Goal: Information Seeking & Learning: Learn about a topic

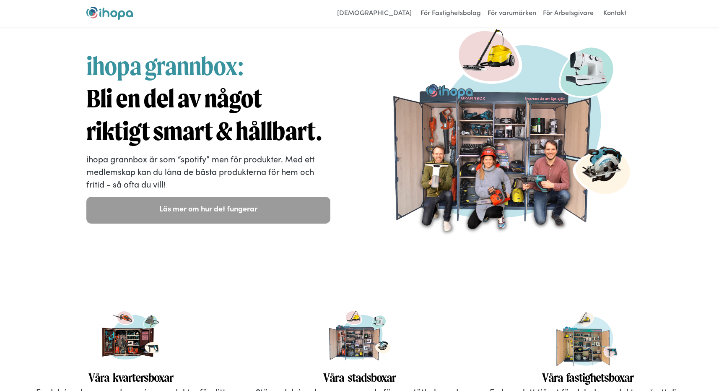
scroll to position [31, 0]
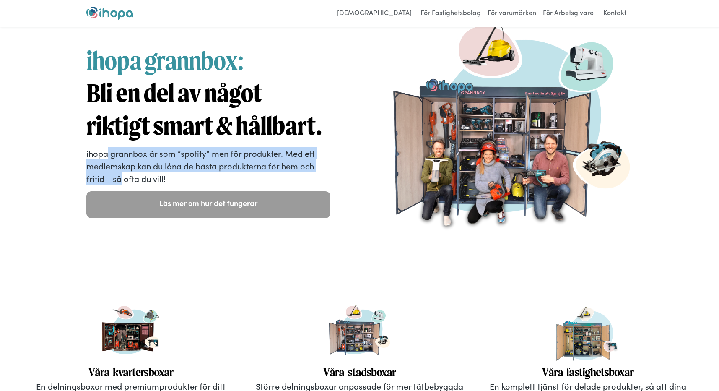
drag, startPoint x: 106, startPoint y: 150, endPoint x: 122, endPoint y: 178, distance: 32.1
click at [122, 178] on p "ihopa grannbox är som “spotify” men för produkter. Med ett medlemskap kan du lå…" at bounding box center [208, 166] width 244 height 38
click at [130, 167] on p "ihopa grannbox är som “spotify” men för produkter. Med ett medlemskap kan du lå…" at bounding box center [208, 166] width 244 height 38
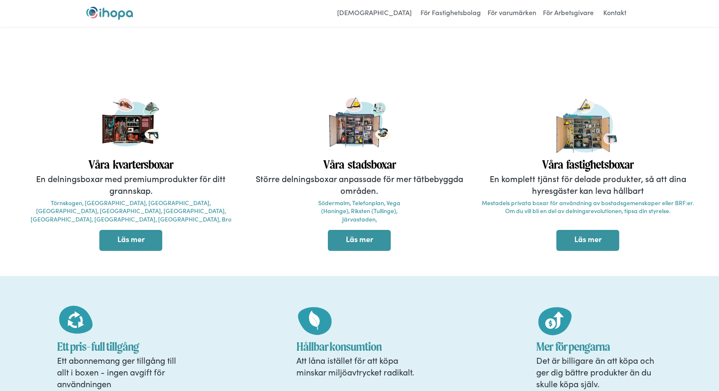
scroll to position [238, 0]
click at [134, 244] on link "Läs mer" at bounding box center [130, 240] width 63 height 21
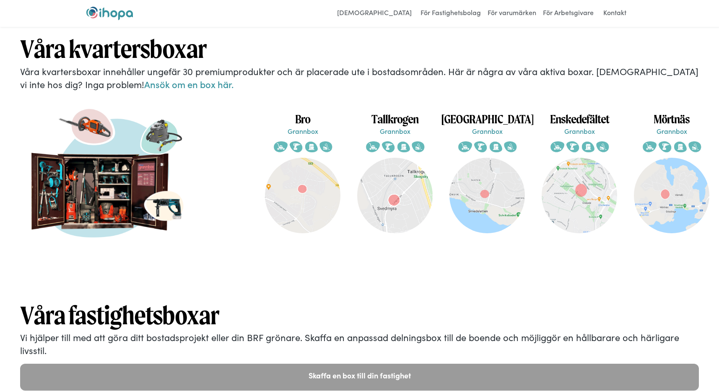
scroll to position [1563, 0]
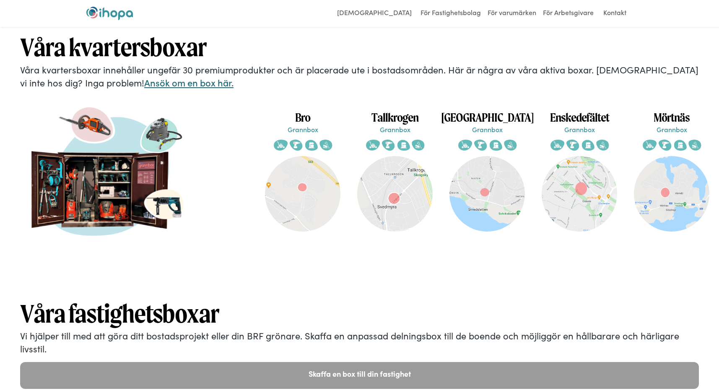
click at [144, 86] on link "Ansök om en box här." at bounding box center [188, 82] width 89 height 13
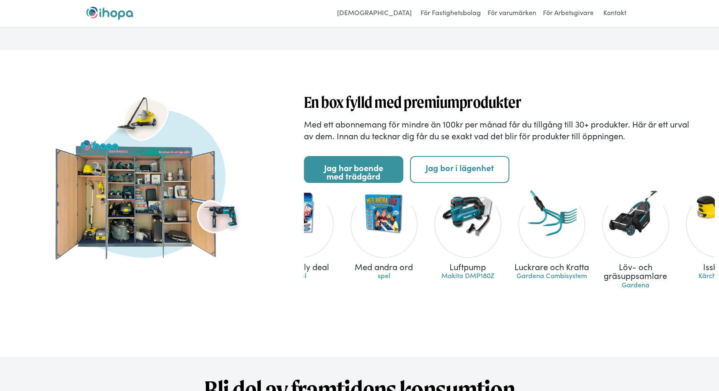
scroll to position [0, 1947]
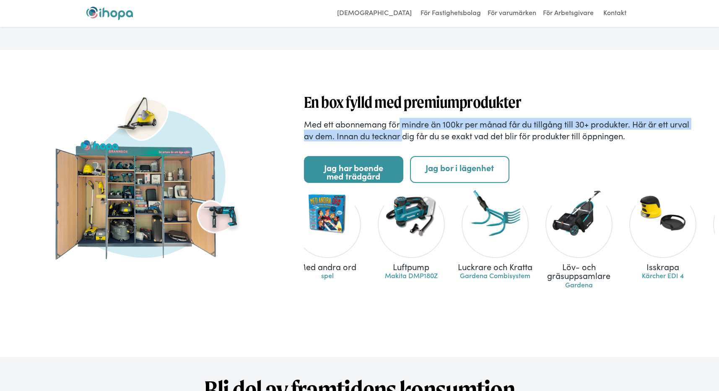
drag, startPoint x: 399, startPoint y: 121, endPoint x: 403, endPoint y: 132, distance: 11.1
click at [403, 132] on p "Med ett abonnemang för mindre än 100kr per månad får du tillgång till 30+ produ…" at bounding box center [509, 129] width 411 height 23
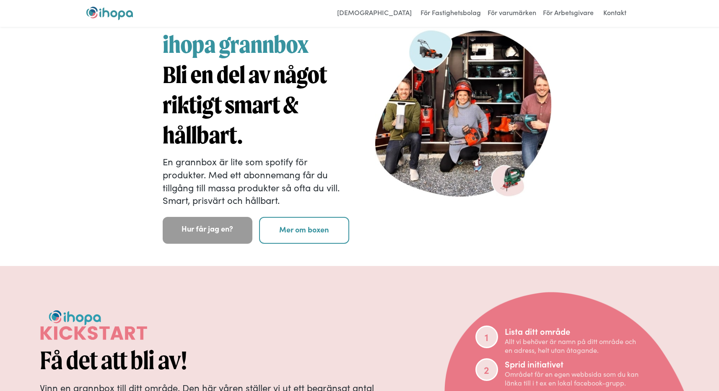
scroll to position [0, 0]
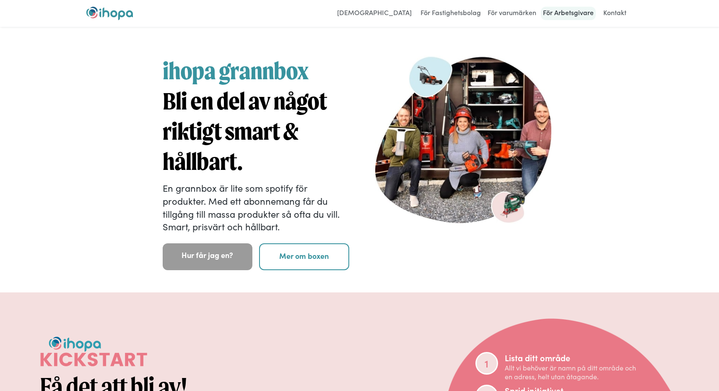
click at [563, 14] on link "För Arbetsgivare" at bounding box center [568, 13] width 55 height 13
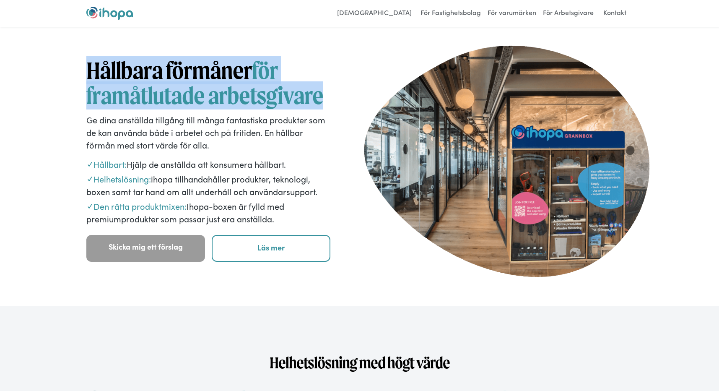
drag, startPoint x: 87, startPoint y: 67, endPoint x: 322, endPoint y: 103, distance: 237.8
click at [322, 104] on h1 "Hållbara förmåner för framåtlutade arbetsgivare" at bounding box center [208, 83] width 244 height 50
copy h1 "Hållbara förmåner för framåtlutade arbetsgivare"
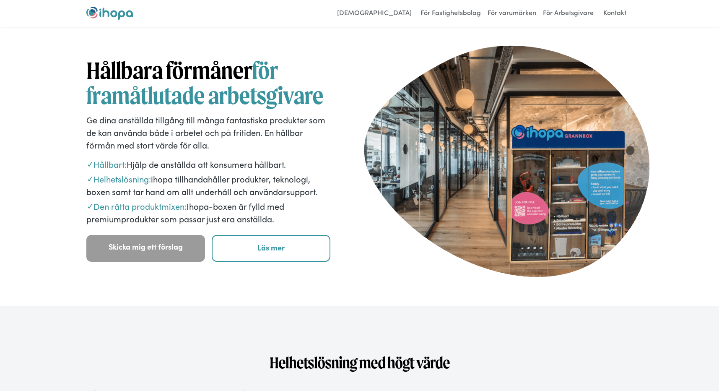
click at [264, 176] on p "✓ Helhetslösning: ihopa tillhandahåller produkter, teknologi, boxen samt tar ha…" at bounding box center [208, 184] width 244 height 25
drag, startPoint x: 238, startPoint y: 164, endPoint x: 278, endPoint y: 221, distance: 70.0
click at [278, 221] on div "Hållbara förmåner för framåtlutade arbetsgivare Ge dina anställda tillgång till…" at bounding box center [208, 160] width 244 height 204
click at [278, 218] on p "✓ Den rätta produktmixen: Ihopa-boxen är fylld med premiumprodukter som passar …" at bounding box center [208, 212] width 244 height 25
click at [385, 280] on div "Hållbara förmåner för framåtlutade arbetsgivare Ge dina anställda tillgång till…" at bounding box center [359, 168] width 587 height 256
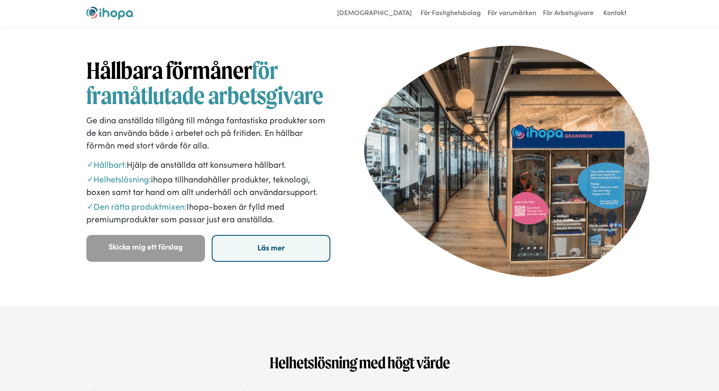
click at [287, 252] on link "Läs mer" at bounding box center [271, 248] width 119 height 27
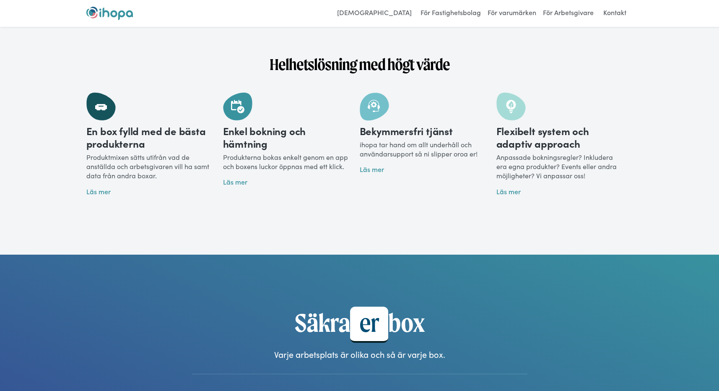
scroll to position [306, 0]
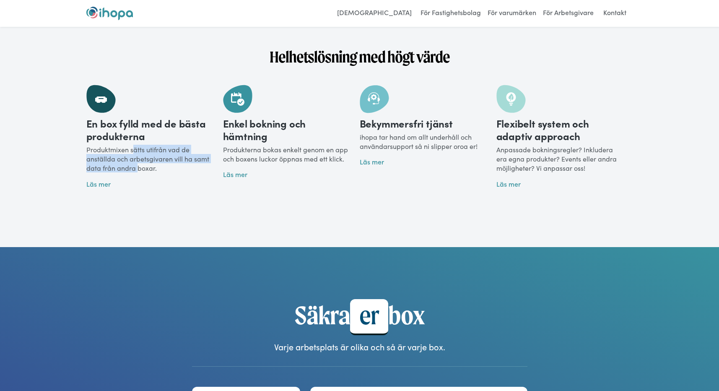
drag, startPoint x: 132, startPoint y: 149, endPoint x: 137, endPoint y: 165, distance: 17.1
click at [137, 166] on p "Produktmixen sätts utifrån vad de anställda och arbetsgivaren vill ha samt data…" at bounding box center [148, 157] width 125 height 31
click at [107, 184] on link "Läs mer" at bounding box center [98, 183] width 24 height 9
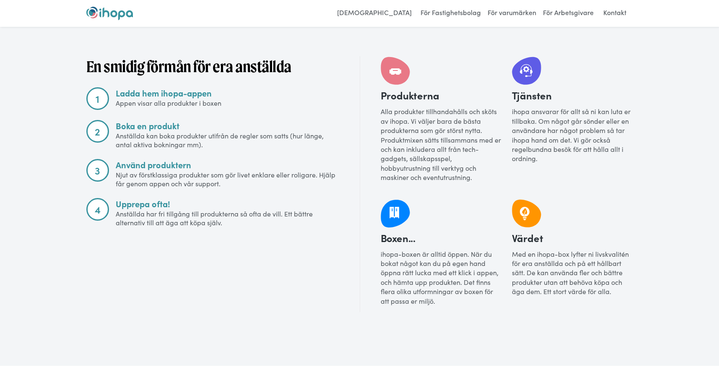
scroll to position [943, 0]
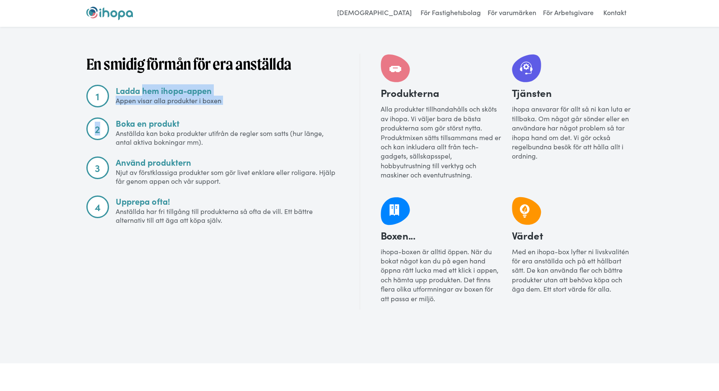
drag, startPoint x: 143, startPoint y: 91, endPoint x: 143, endPoint y: 109, distance: 18.0
click at [143, 109] on div "En smidig förmån för era anställda 1 Ladda hem ihopa-appen Appen visar alla pro…" at bounding box center [212, 182] width 252 height 256
click at [143, 121] on strong "Boka en produkt" at bounding box center [148, 123] width 64 height 12
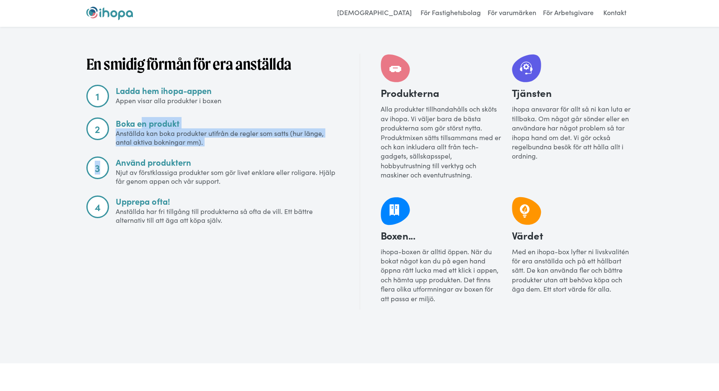
drag, startPoint x: 143, startPoint y: 121, endPoint x: 146, endPoint y: 152, distance: 31.2
click at [146, 153] on div "En smidig förmån för era anställda 1 Ladda hem ihopa-appen Appen visar alla pro…" at bounding box center [212, 182] width 252 height 256
click at [146, 152] on div "En smidig förmån för era anställda 1 Ladda hem ihopa-appen Appen visar alla pro…" at bounding box center [212, 182] width 252 height 256
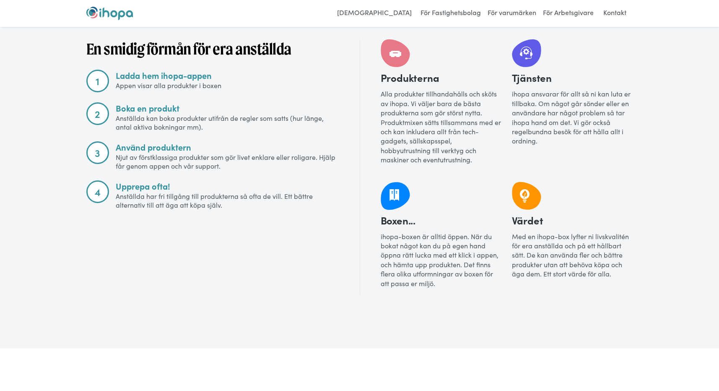
scroll to position [963, 0]
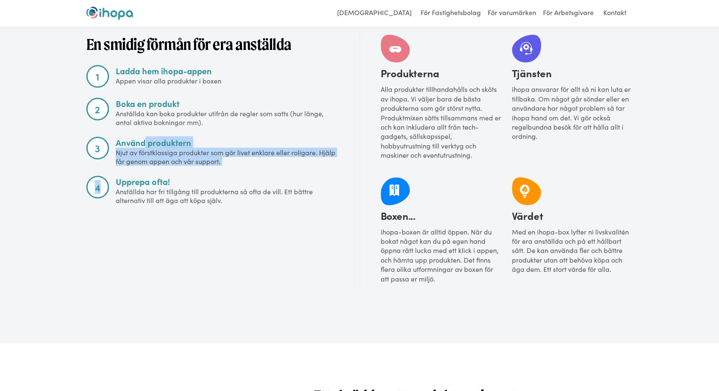
drag, startPoint x: 143, startPoint y: 142, endPoint x: 149, endPoint y: 166, distance: 24.1
click at [149, 166] on div "En smidig förmån för era anställda 1 Ladda hem ihopa-appen Appen visar alla pro…" at bounding box center [212, 162] width 252 height 256
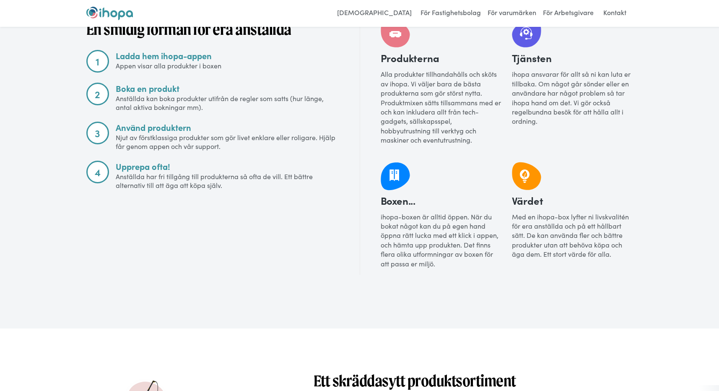
scroll to position [988, 0]
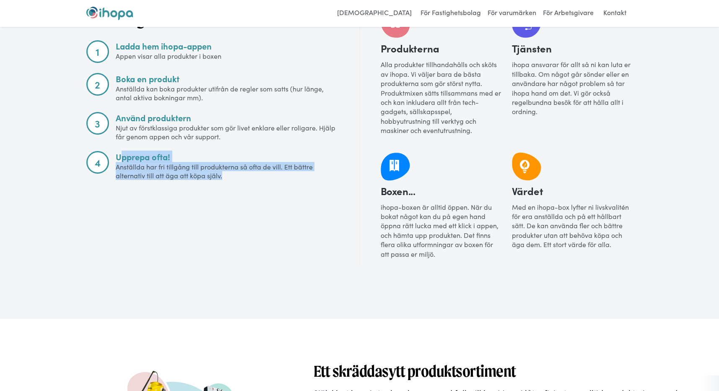
drag, startPoint x: 119, startPoint y: 156, endPoint x: 142, endPoint y: 189, distance: 40.0
click at [142, 189] on div "En smidig förmån för era anställda 1 Ladda hem ihopa-appen Appen visar alla pro…" at bounding box center [212, 137] width 252 height 256
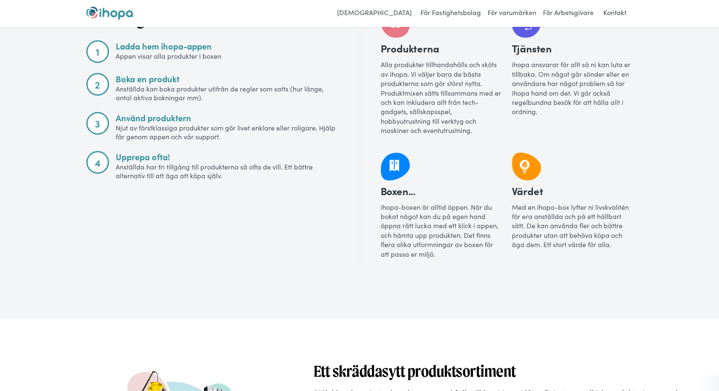
click at [144, 189] on div "En smidig förmån för era anställda 1 Ladda hem ihopa-appen Appen visar alla pro…" at bounding box center [212, 137] width 252 height 256
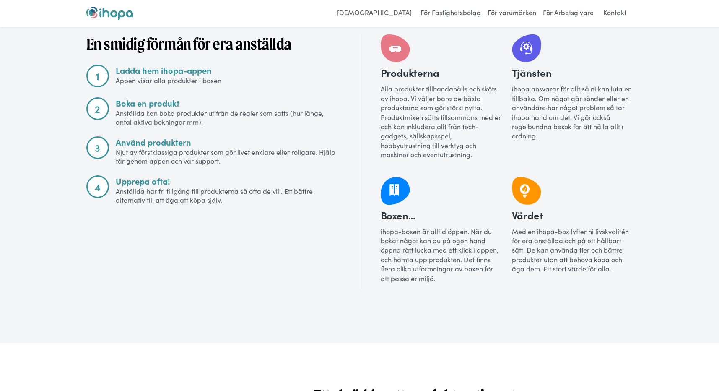
scroll to position [959, 0]
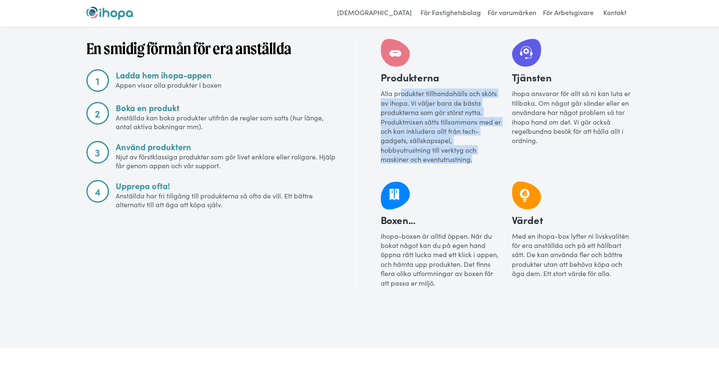
drag, startPoint x: 401, startPoint y: 95, endPoint x: 437, endPoint y: 165, distance: 78.2
click at [437, 165] on div "Produkterna Alla produkter tillhandahålls och sköts av ihopa. Vi väljer bara de…" at bounding box center [441, 104] width 121 height 132
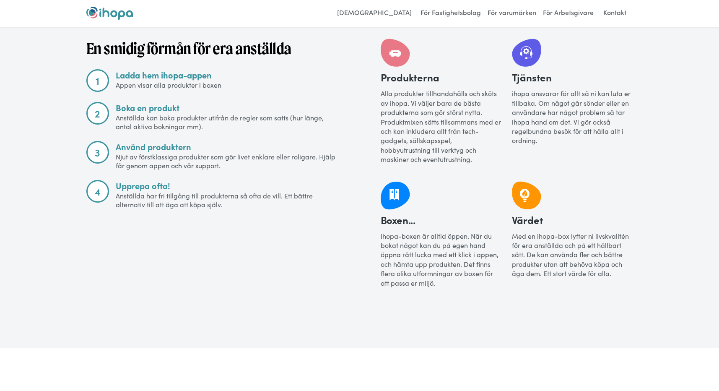
drag, startPoint x: 512, startPoint y: 93, endPoint x: 527, endPoint y: 147, distance: 55.7
click at [527, 147] on div "Tjänsten ihopa ansvarar för allt så ni kan luta er tillbaka. Om något går sönde…" at bounding box center [572, 104] width 121 height 132
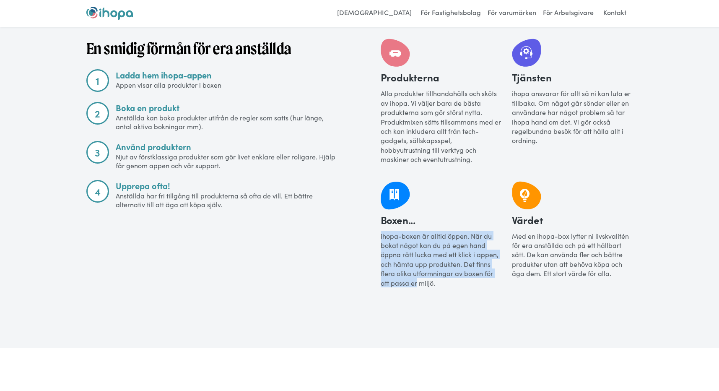
drag, startPoint x: 381, startPoint y: 235, endPoint x: 417, endPoint y: 285, distance: 61.8
click at [417, 285] on p "ihopa-boxen är alltid öppen. När du bokat något kan du på egen hand öppna rätt …" at bounding box center [441, 259] width 121 height 56
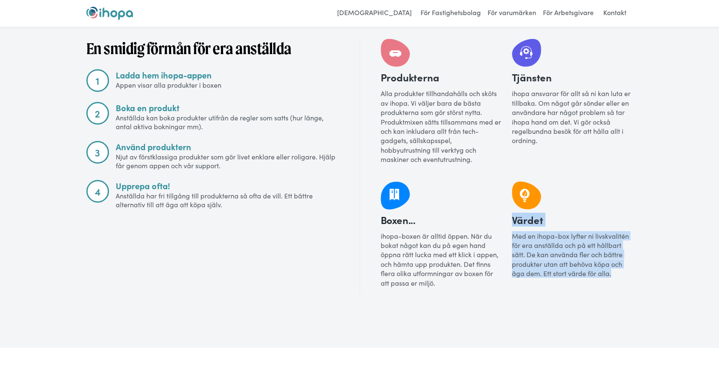
drag, startPoint x: 513, startPoint y: 223, endPoint x: 543, endPoint y: 288, distance: 71.6
click at [543, 288] on div "Värdet Med en ihopa-box lyfter ni livskvalitén för era anställda och på ett hål…" at bounding box center [572, 237] width 121 height 113
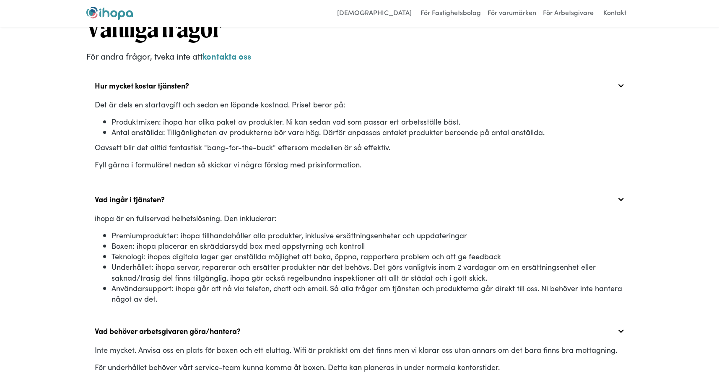
scroll to position [1933, 0]
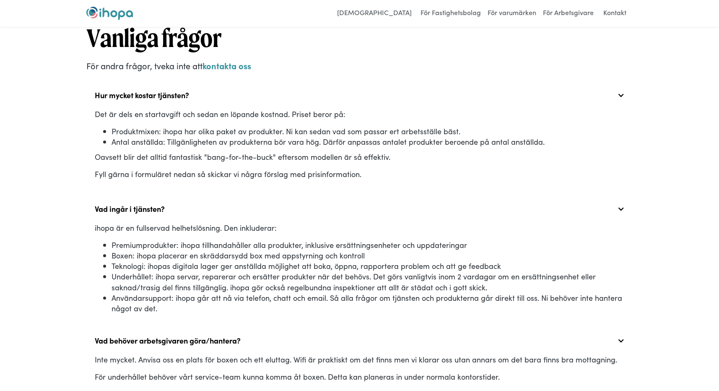
click at [171, 132] on li "Produktmixen: ihopa har olika paket av produkter. Ni kan sedan vad som passar e…" at bounding box center [367, 131] width 513 height 10
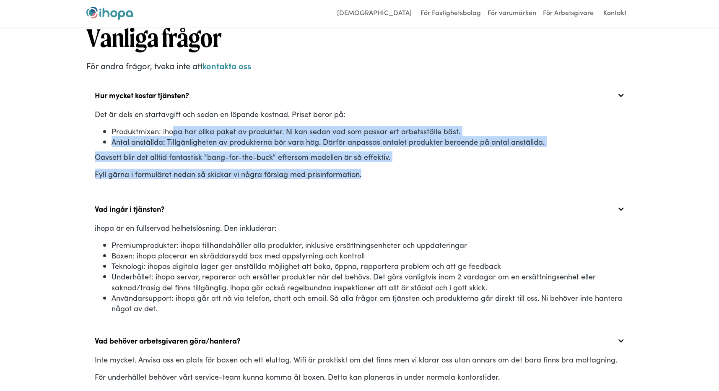
drag, startPoint x: 171, startPoint y: 130, endPoint x: 216, endPoint y: 187, distance: 72.9
click at [216, 187] on nav "Det är dels en startavgift och sedan en löpande kostnad. Priset beror på: Produ…" at bounding box center [359, 149] width 547 height 81
click at [215, 186] on nav "Det är dels en startavgift och sedan en löpande kostnad. Priset beror på: Produ…" at bounding box center [359, 149] width 547 height 81
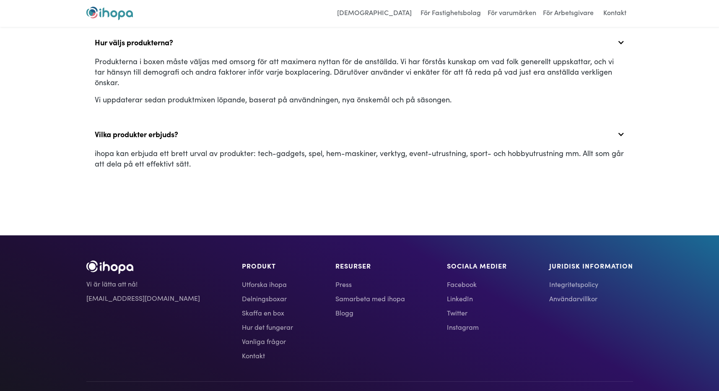
scroll to position [2293, 0]
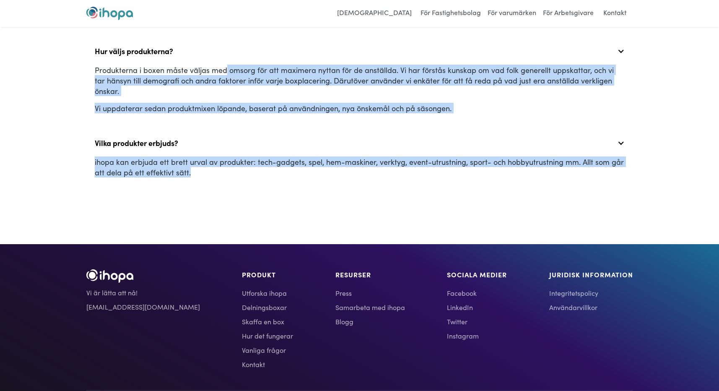
drag, startPoint x: 224, startPoint y: 71, endPoint x: 270, endPoint y: 159, distance: 99.4
click at [270, 159] on p "ihopa kan erbjuda ett brett urval av produkter: tech-gadgets, spel, hem-maskine…" at bounding box center [360, 166] width 530 height 21
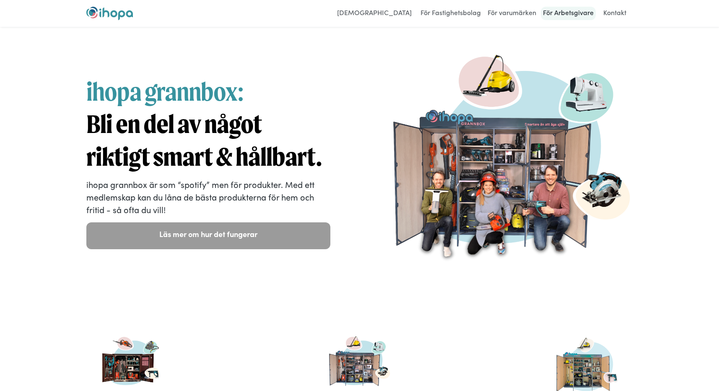
click at [562, 14] on link "För Arbetsgivare" at bounding box center [568, 13] width 55 height 13
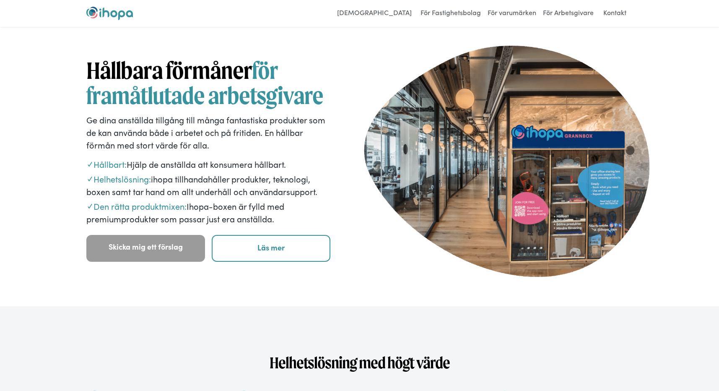
click at [80, 92] on div "Hållbara förmåner för framåtlutade arbetsgivare Ge dina anställda tillgång till…" at bounding box center [359, 168] width 587 height 256
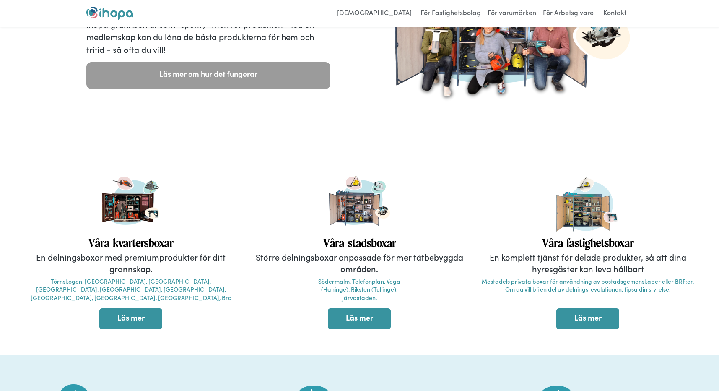
scroll to position [163, 0]
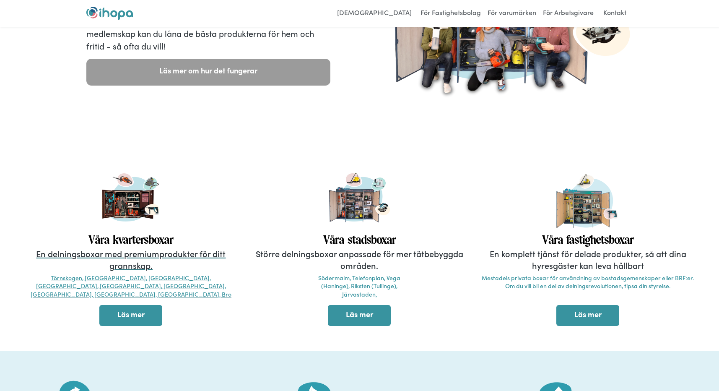
click at [133, 257] on p "En delningsboxar med premiumprodukter för ditt grannskap." at bounding box center [131, 258] width 220 height 23
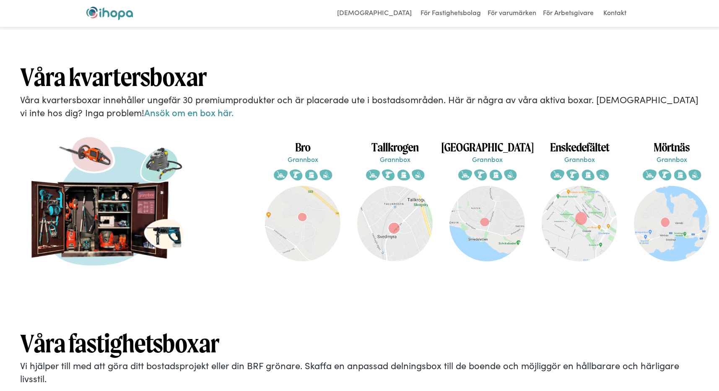
scroll to position [1533, 0]
click at [298, 206] on img at bounding box center [302, 223] width 75 height 75
click at [384, 230] on img at bounding box center [394, 223] width 75 height 75
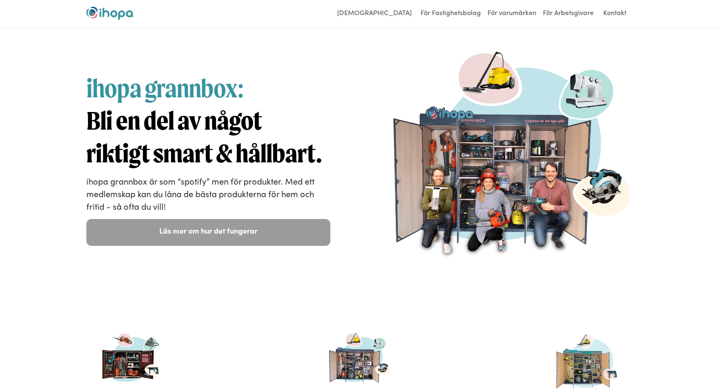
scroll to position [0, 0]
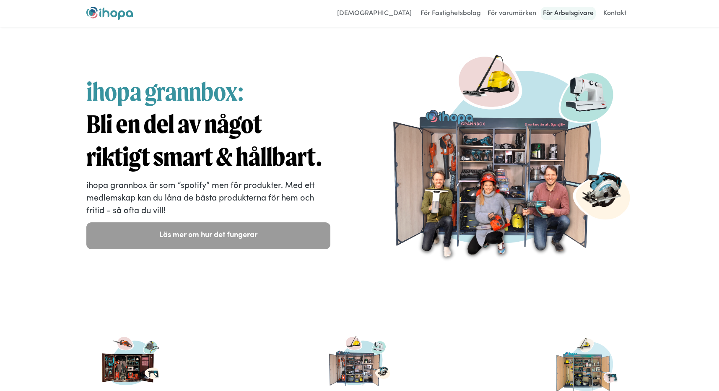
click at [561, 14] on link "För Arbetsgivare" at bounding box center [568, 13] width 55 height 13
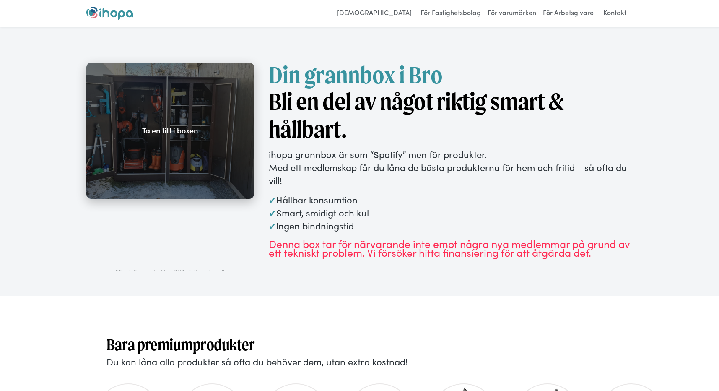
click at [179, 146] on div at bounding box center [170, 130] width 168 height 136
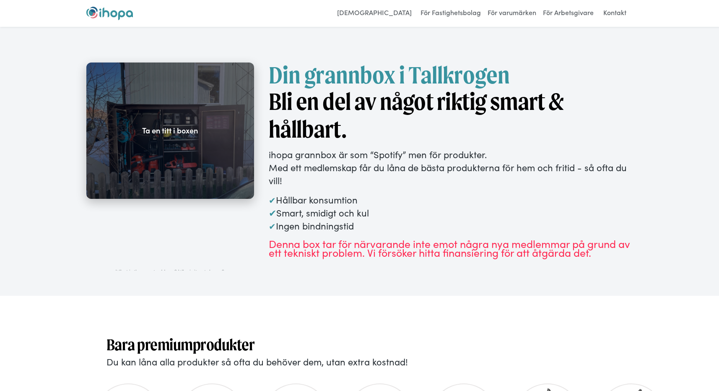
click at [207, 160] on div at bounding box center [170, 130] width 168 height 136
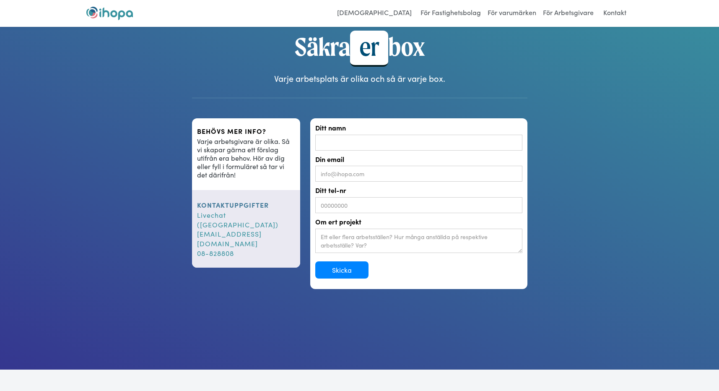
scroll to position [574, 0]
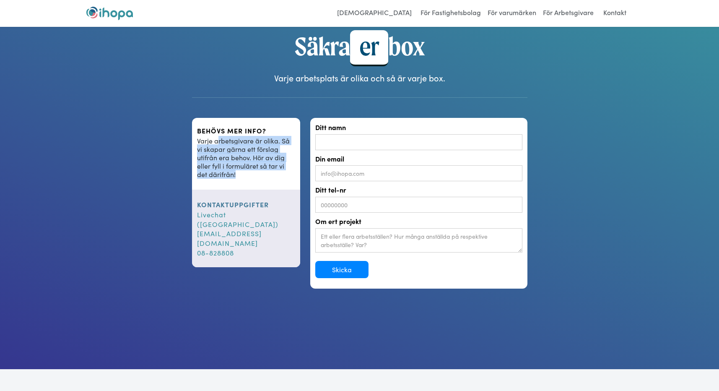
drag, startPoint x: 218, startPoint y: 140, endPoint x: 244, endPoint y: 170, distance: 39.8
click at [244, 170] on div "Varje arbetsgivare är olika. Så vi skapar gärna ett förslag utifrån era behov. …" at bounding box center [246, 161] width 99 height 50
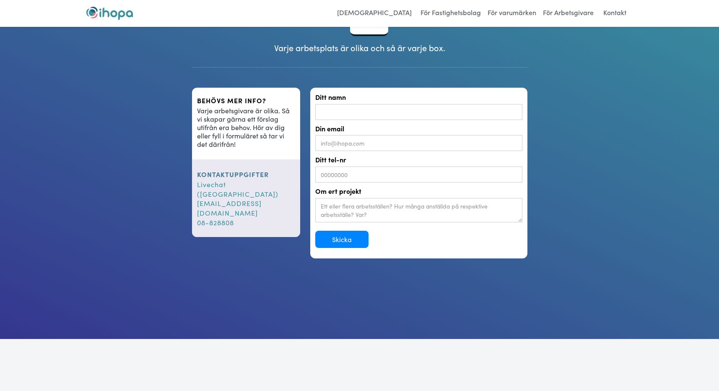
scroll to position [605, 0]
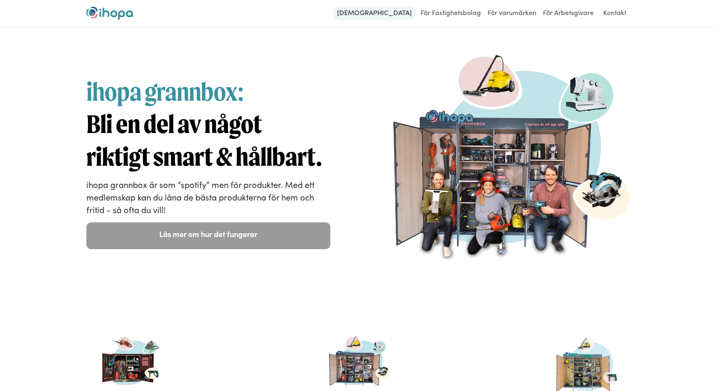
click at [394, 15] on link "[DEMOGRAPHIC_DATA]" at bounding box center [374, 13] width 83 height 13
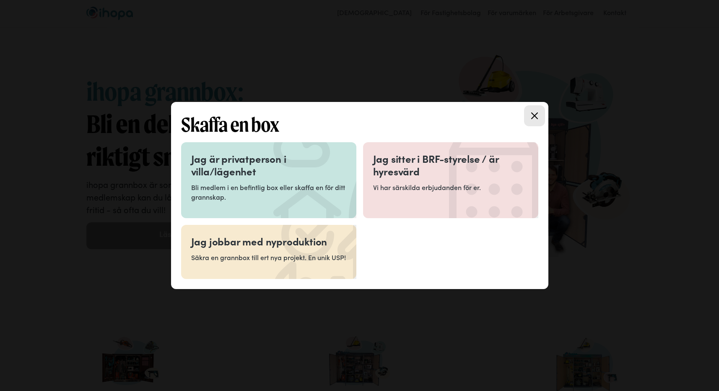
click at [316, 171] on h3 "Jag är privatperson i villa/lägenhet" at bounding box center [268, 164] width 155 height 25
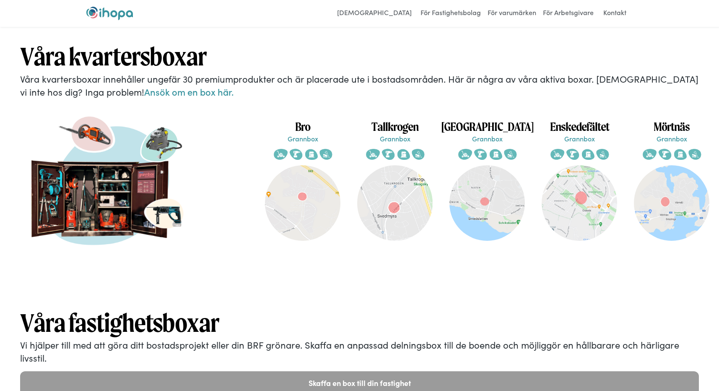
scroll to position [1563, 0]
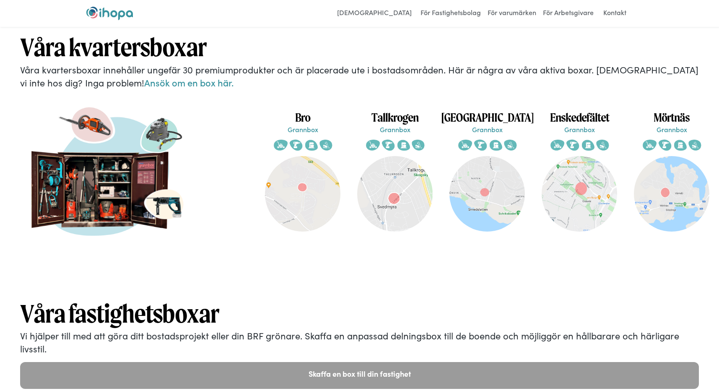
click at [243, 315] on h1 "Våra fastighetsboxar" at bounding box center [359, 313] width 679 height 32
